Goal: Information Seeking & Learning: Learn about a topic

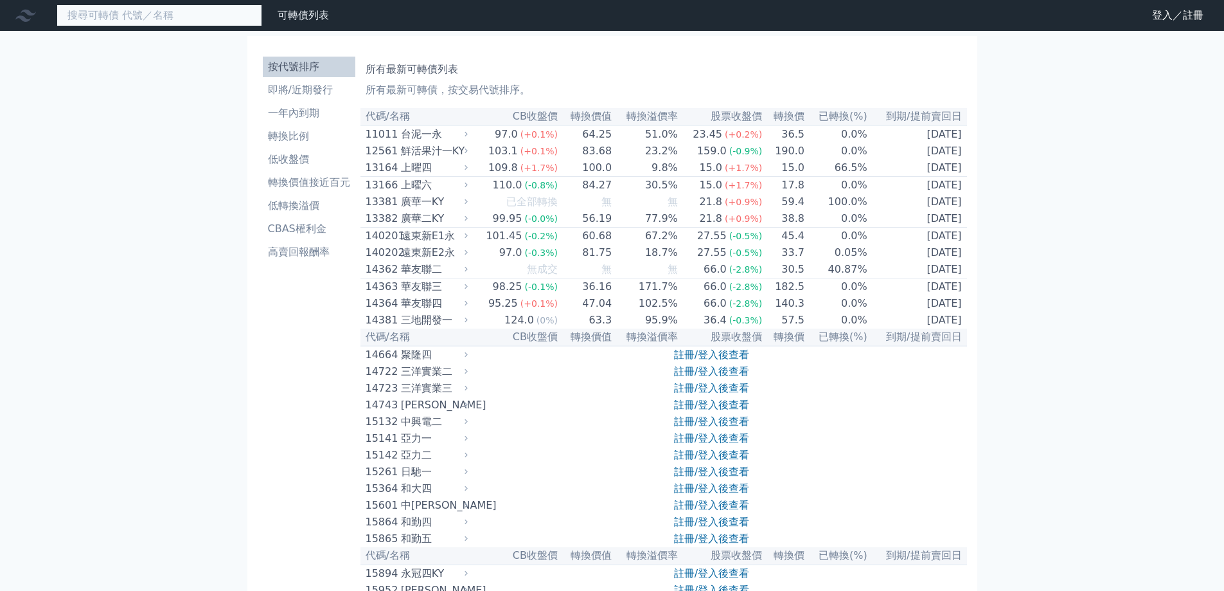
click at [195, 13] on input at bounding box center [160, 15] width 206 height 22
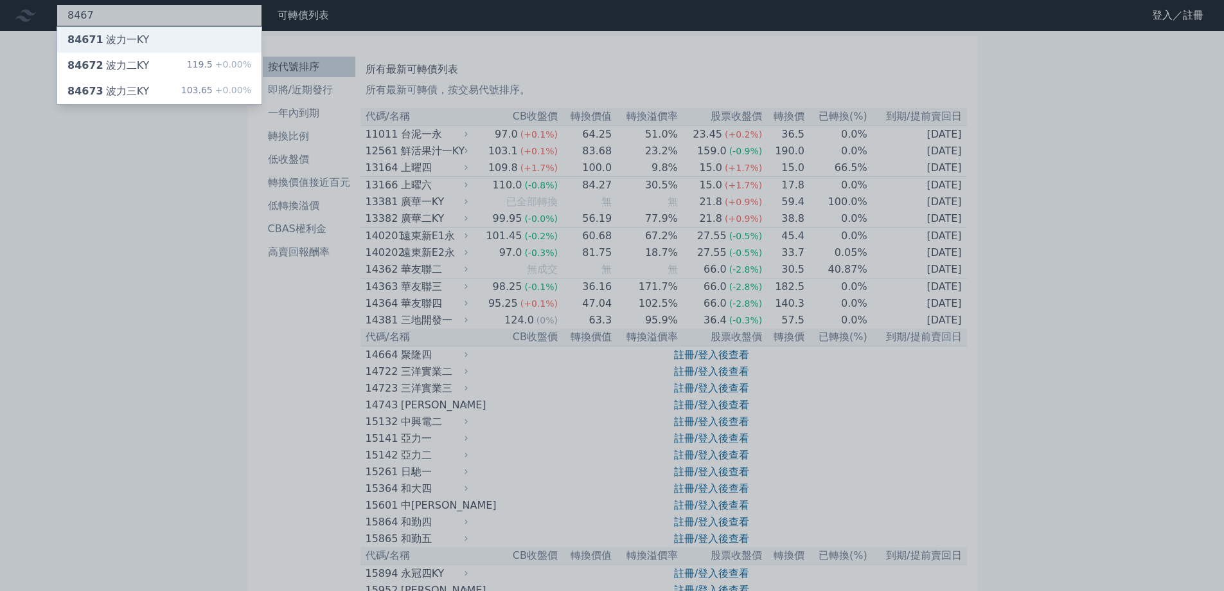
type input "8467"
click at [194, 40] on div "84671 波力一KY" at bounding box center [159, 40] width 204 height 26
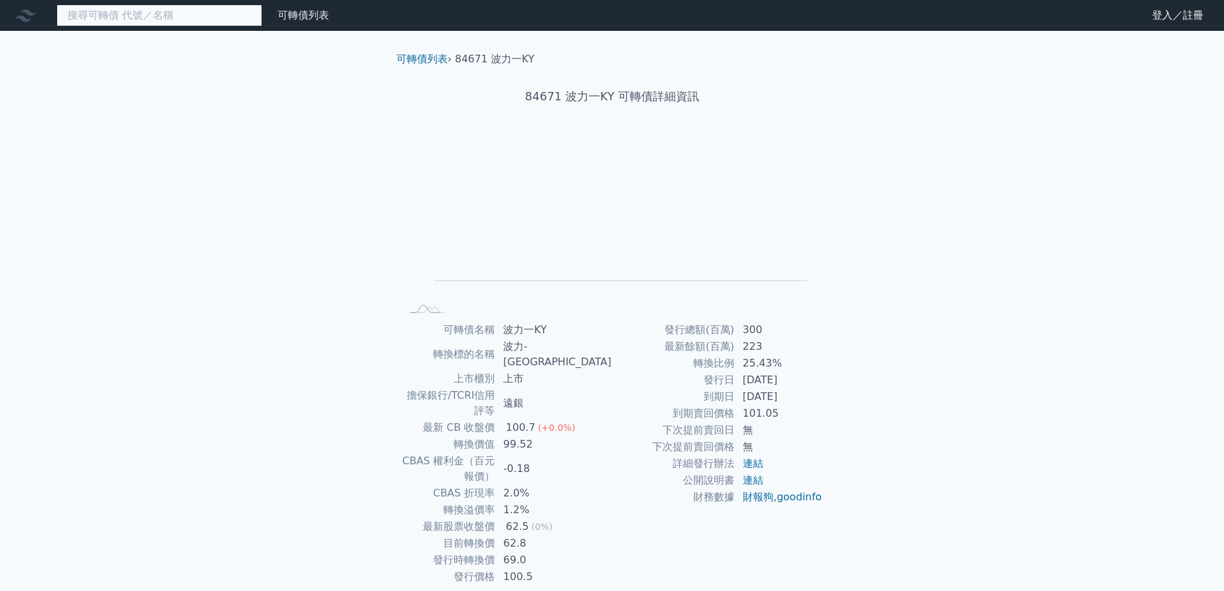
click at [112, 11] on input at bounding box center [160, 15] width 206 height 22
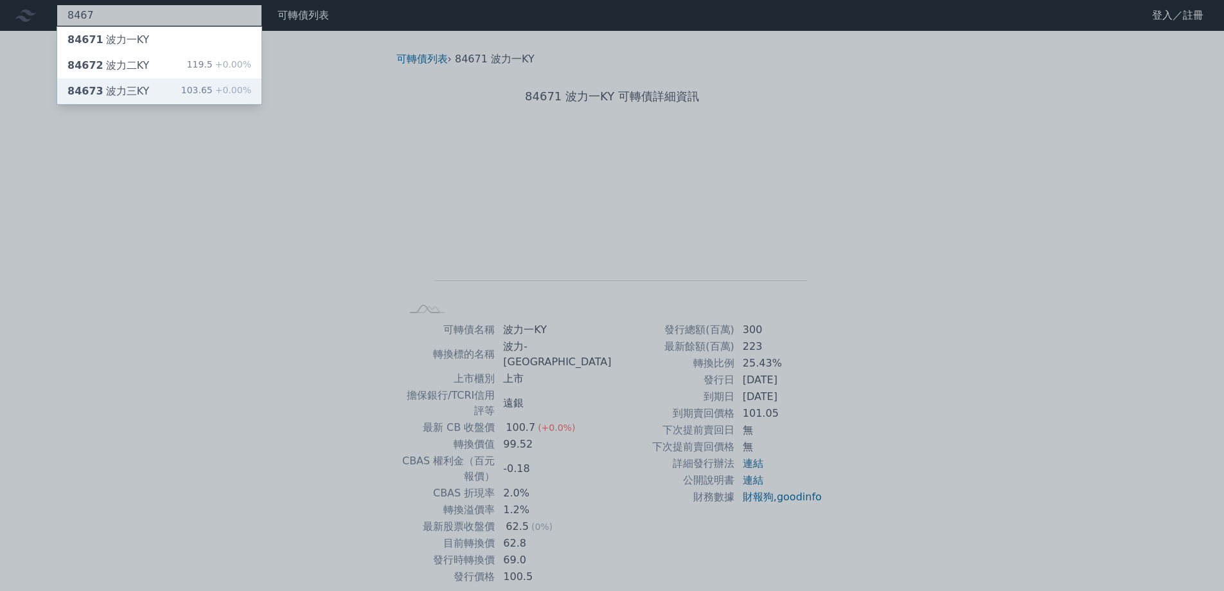
type input "8467"
click at [184, 89] on div "84673 波力三KY 103.65 +0.00%" at bounding box center [159, 91] width 204 height 26
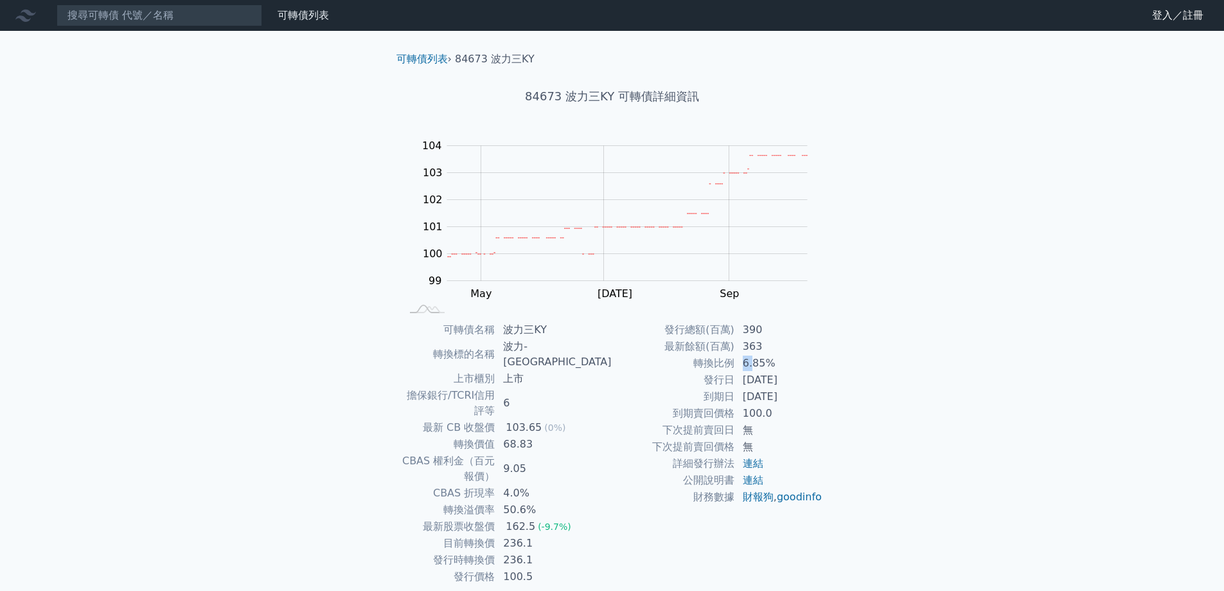
drag, startPoint x: 754, startPoint y: 364, endPoint x: 740, endPoint y: 363, distance: 13.6
click at [740, 363] on td "6.85%" at bounding box center [779, 363] width 88 height 17
click at [527, 370] on td "上市" at bounding box center [554, 378] width 116 height 17
click at [163, 14] on input at bounding box center [160, 15] width 206 height 22
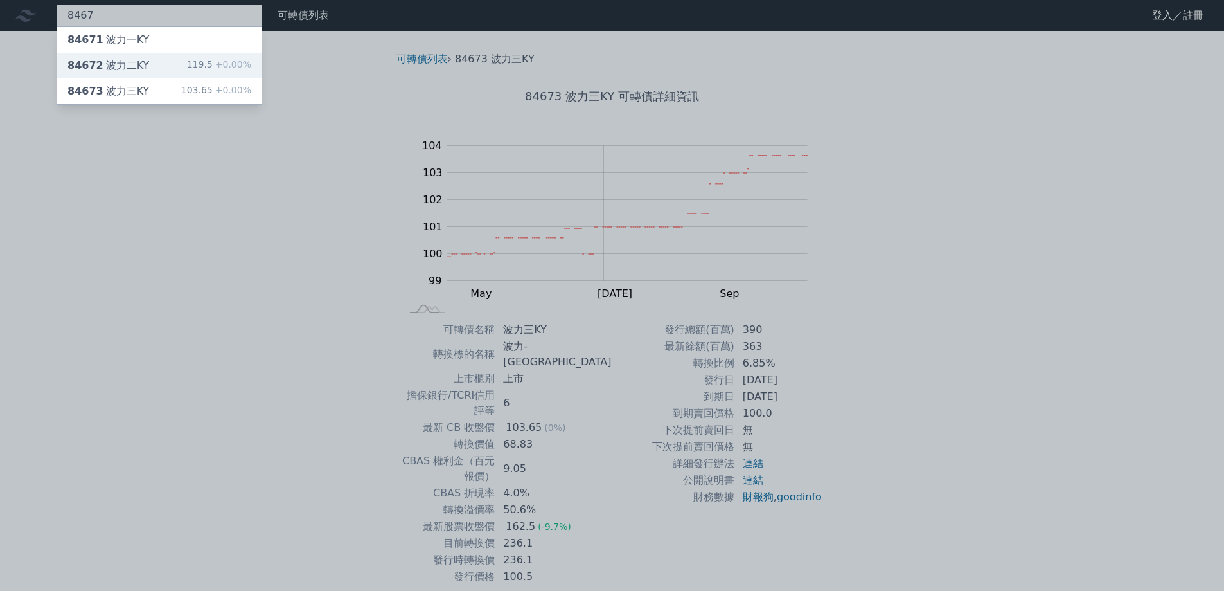
type input "8467"
click at [161, 64] on div "84672 波力二KY 119.5 +0.00%" at bounding box center [159, 66] width 204 height 26
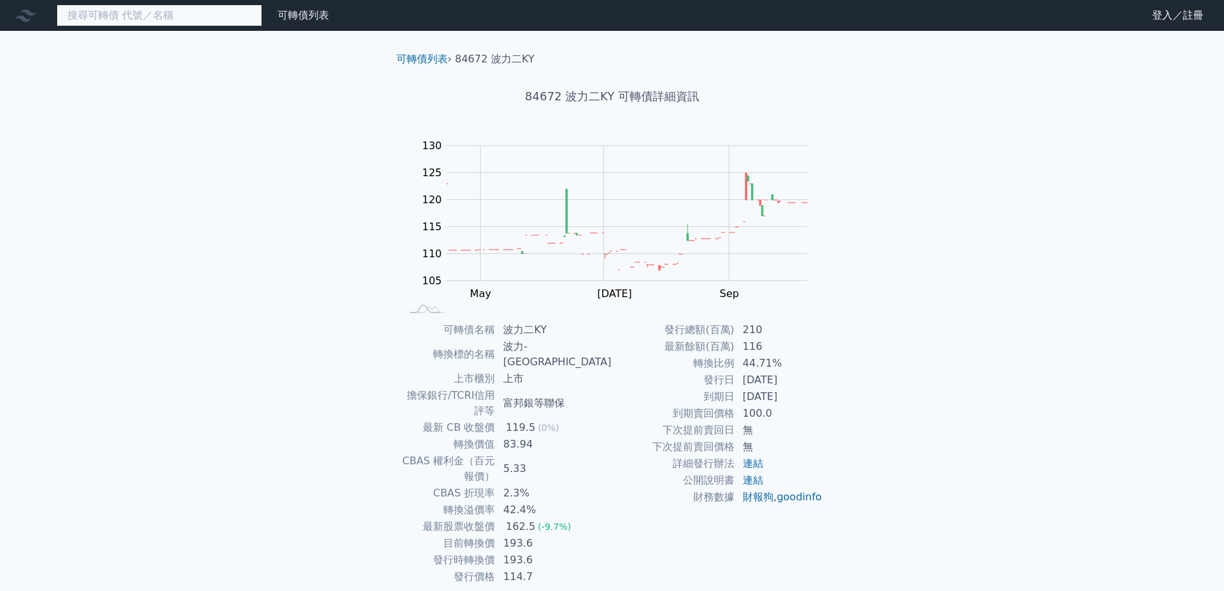
click at [156, 12] on input at bounding box center [160, 15] width 206 height 22
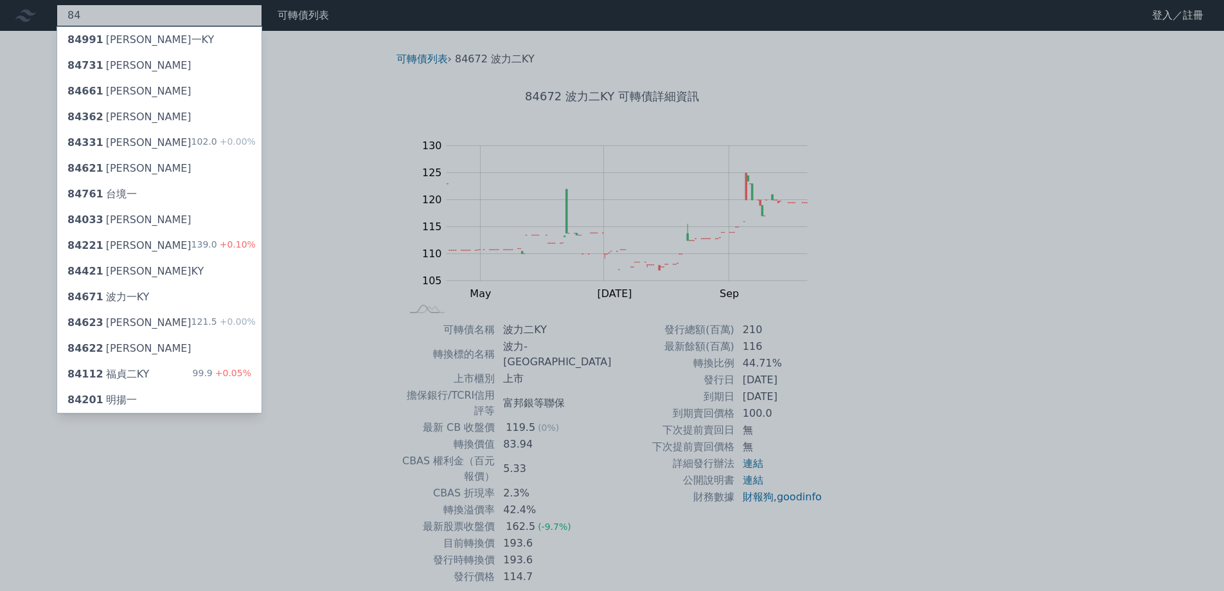
type input "84"
click at [155, 42] on div "84991 [PERSON_NAME]一KY" at bounding box center [159, 40] width 204 height 26
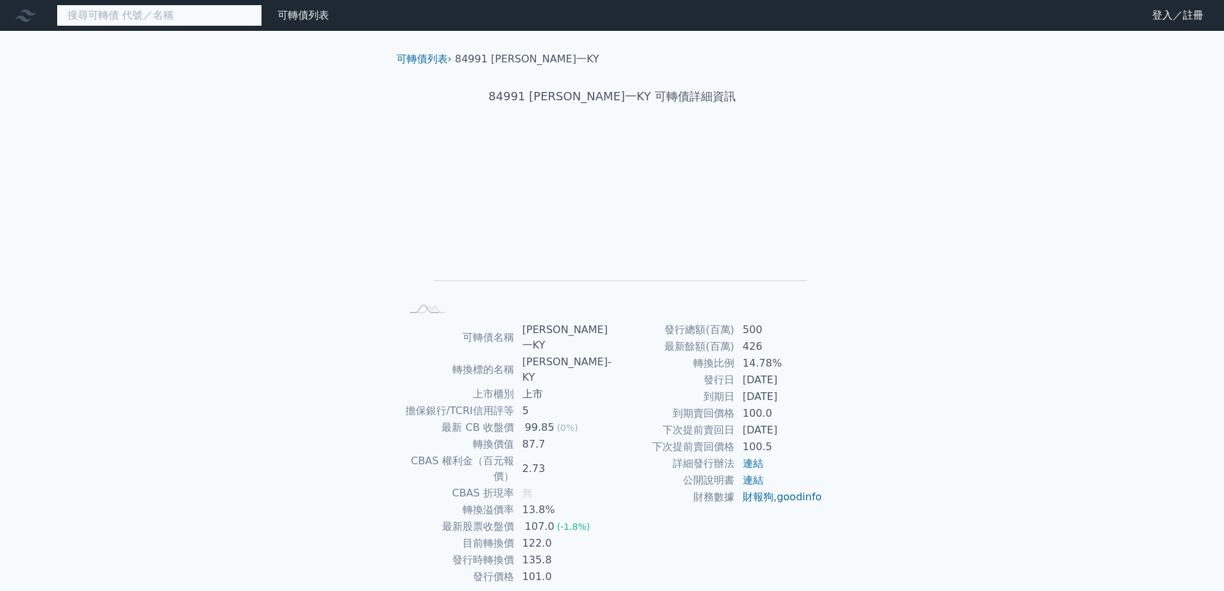
click at [105, 21] on input at bounding box center [160, 15] width 206 height 22
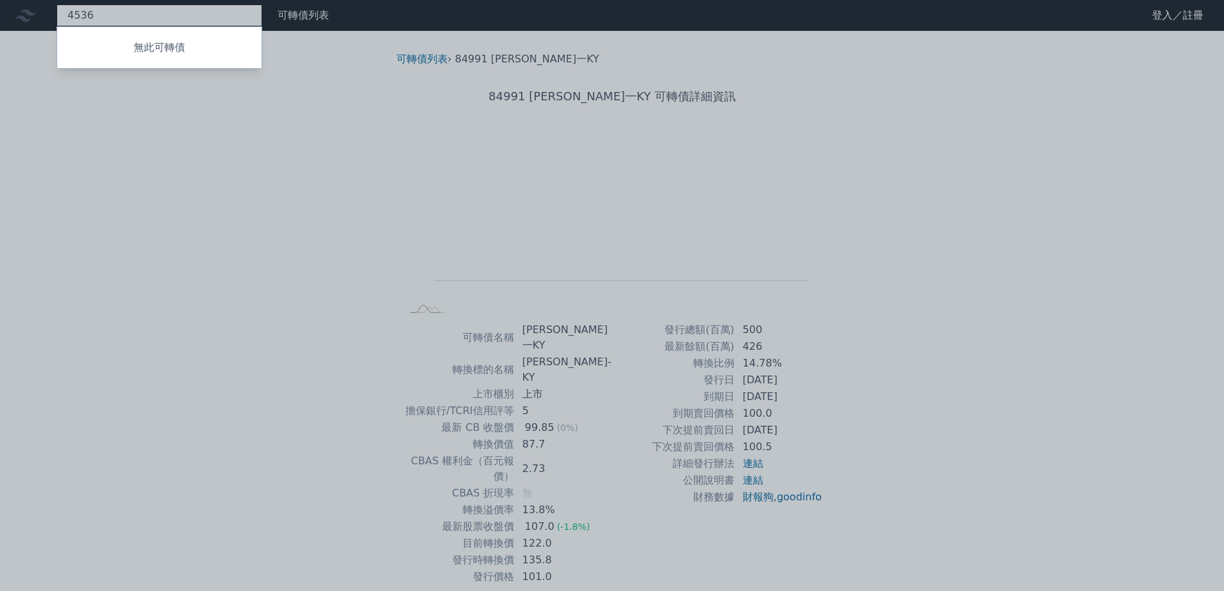
type input "4536"
